Goal: Task Accomplishment & Management: Manage account settings

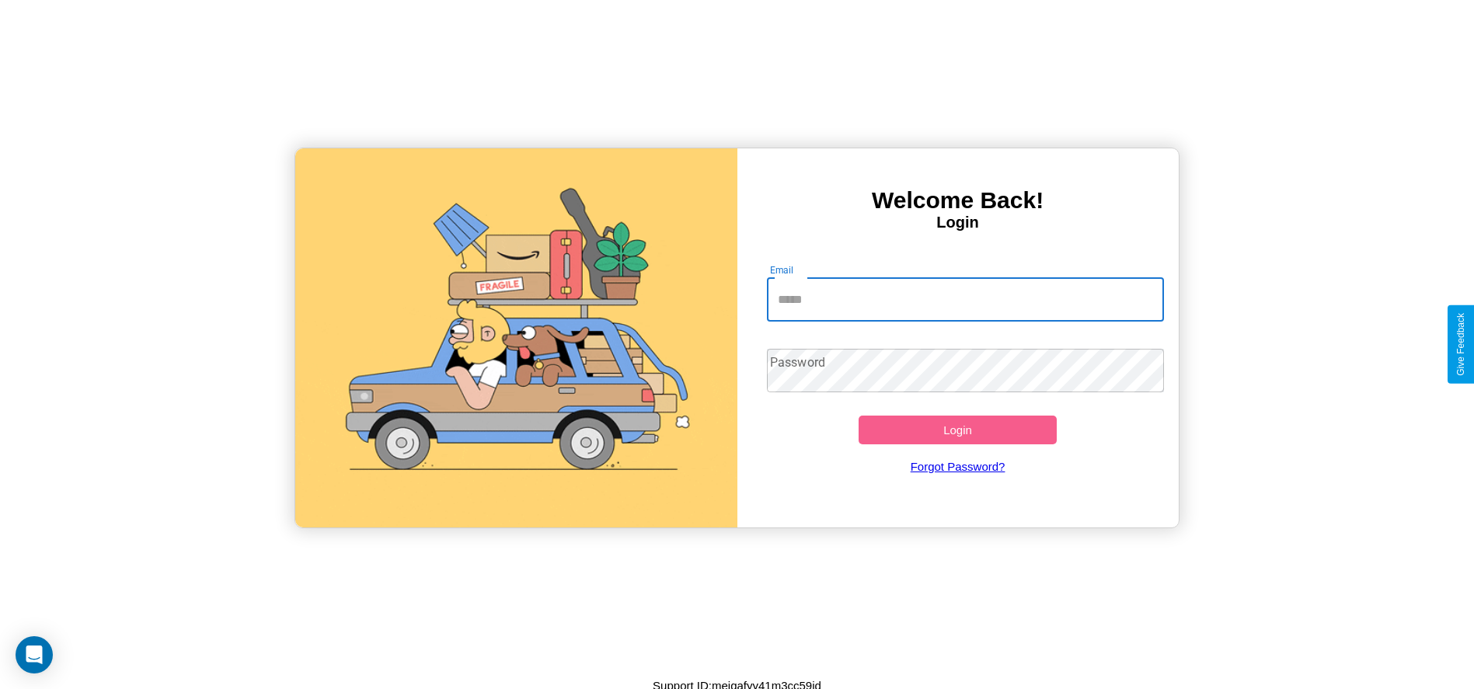
click at [965, 299] on input "Email" at bounding box center [965, 300] width 397 height 44
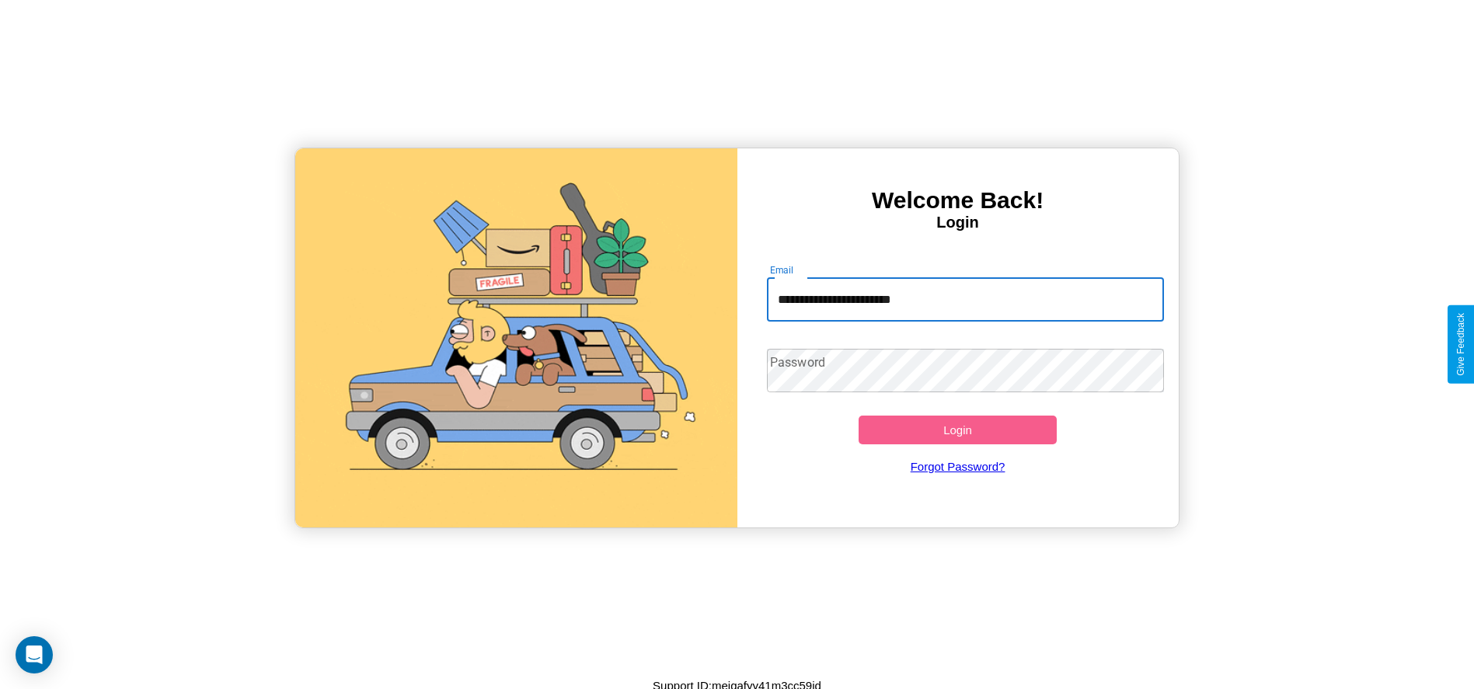
type input "**********"
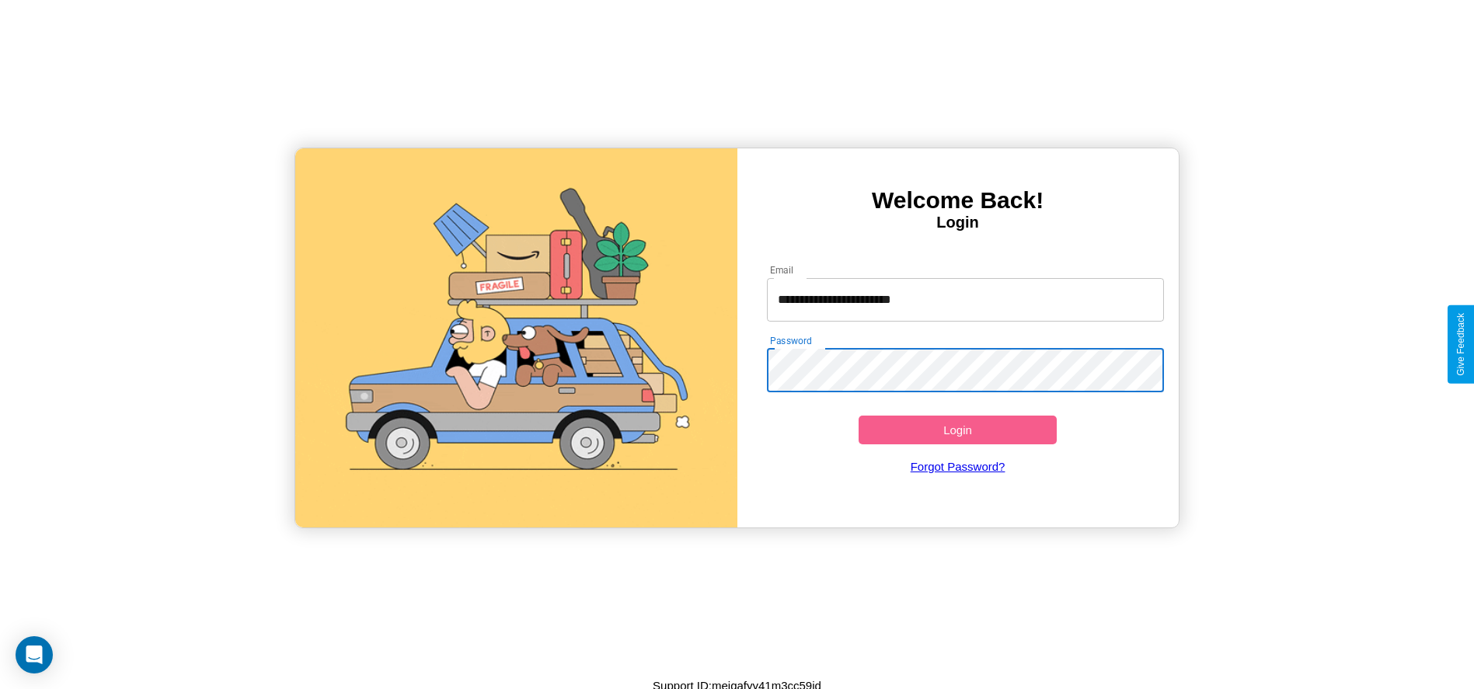
click at [957, 430] on button "Login" at bounding box center [958, 430] width 199 height 29
